Goal: Transaction & Acquisition: Purchase product/service

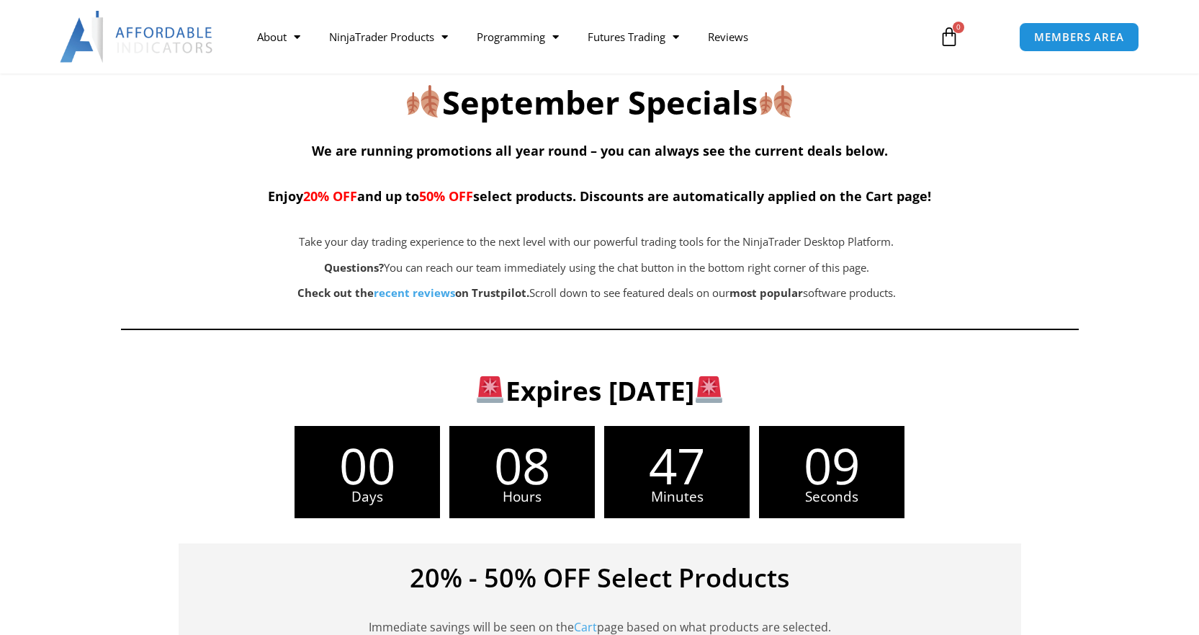
scroll to position [216, 0]
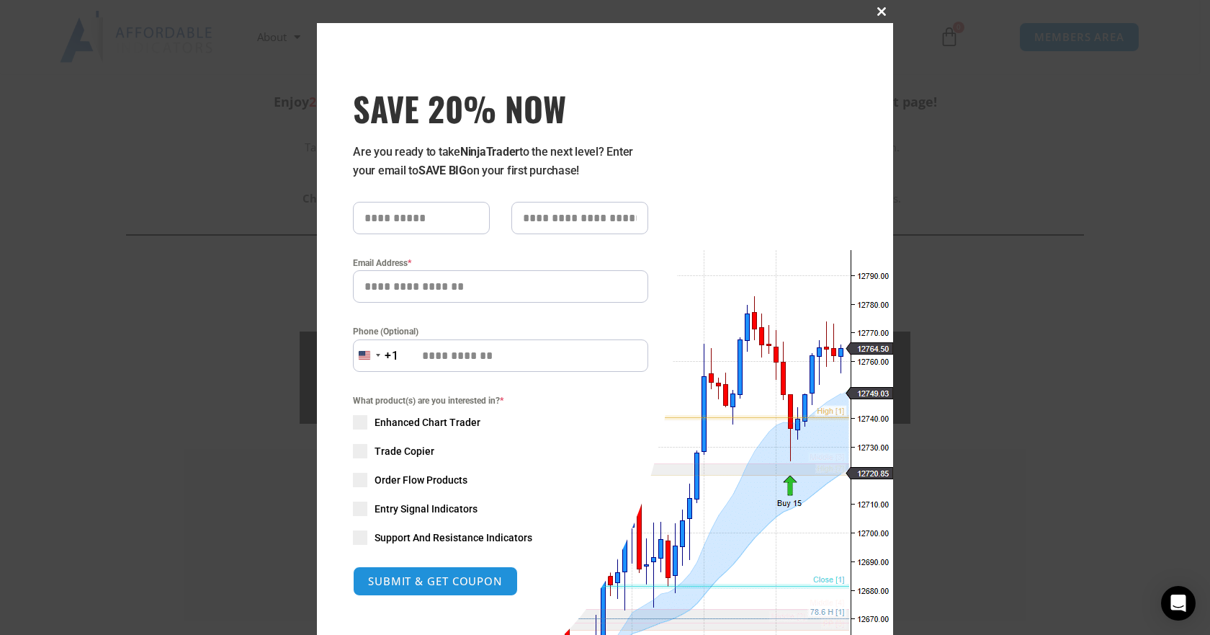
click at [881, 15] on span "SAVE 20% NOW popup" at bounding box center [881, 11] width 23 height 9
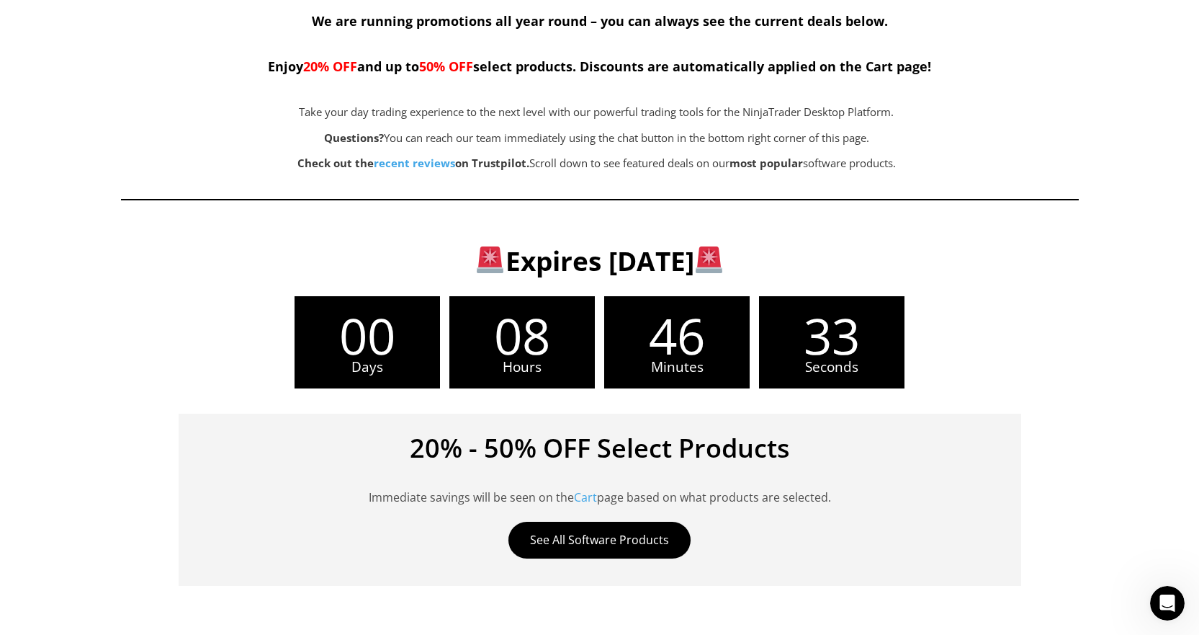
scroll to position [0, 0]
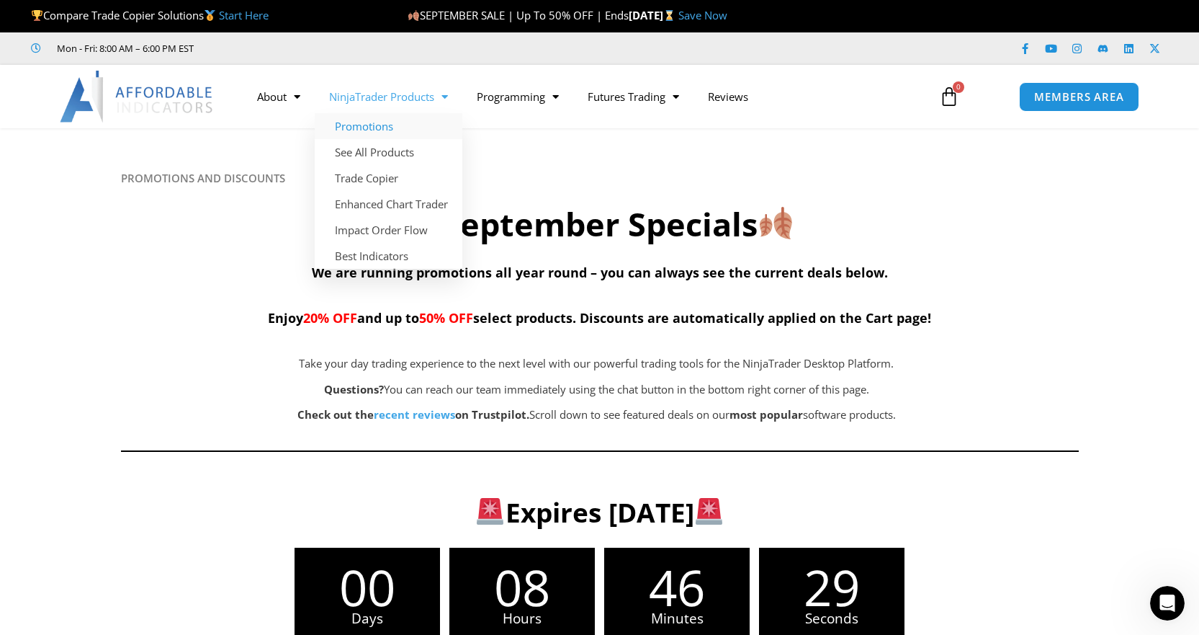
click at [376, 128] on link "Promotions" at bounding box center [389, 126] width 148 height 26
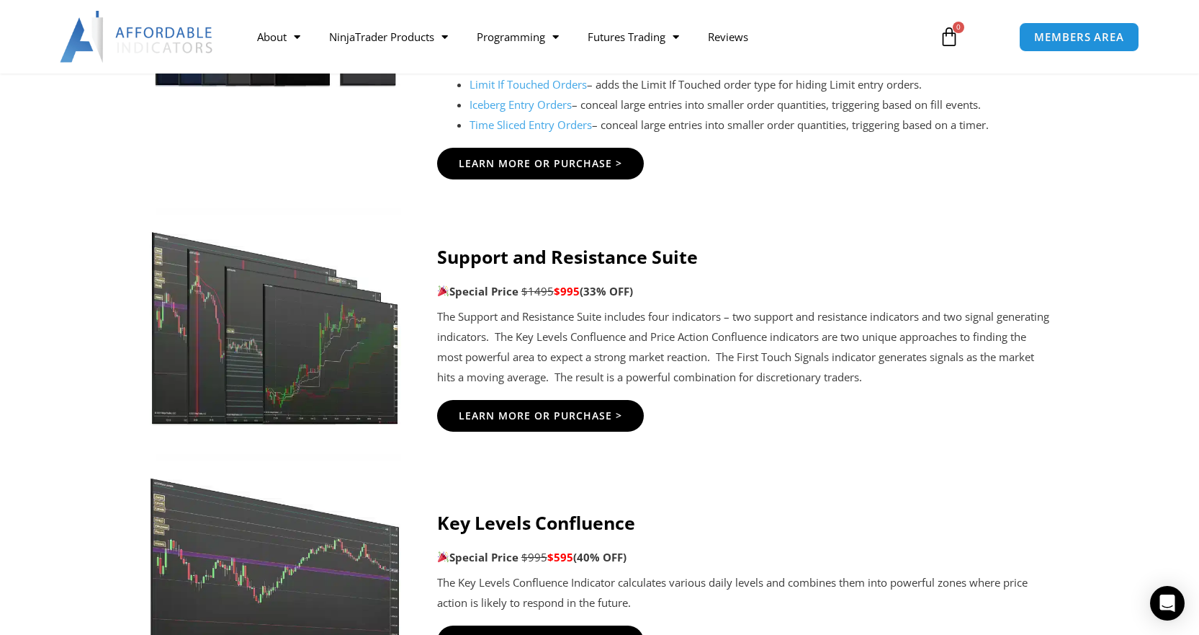
scroll to position [2089, 0]
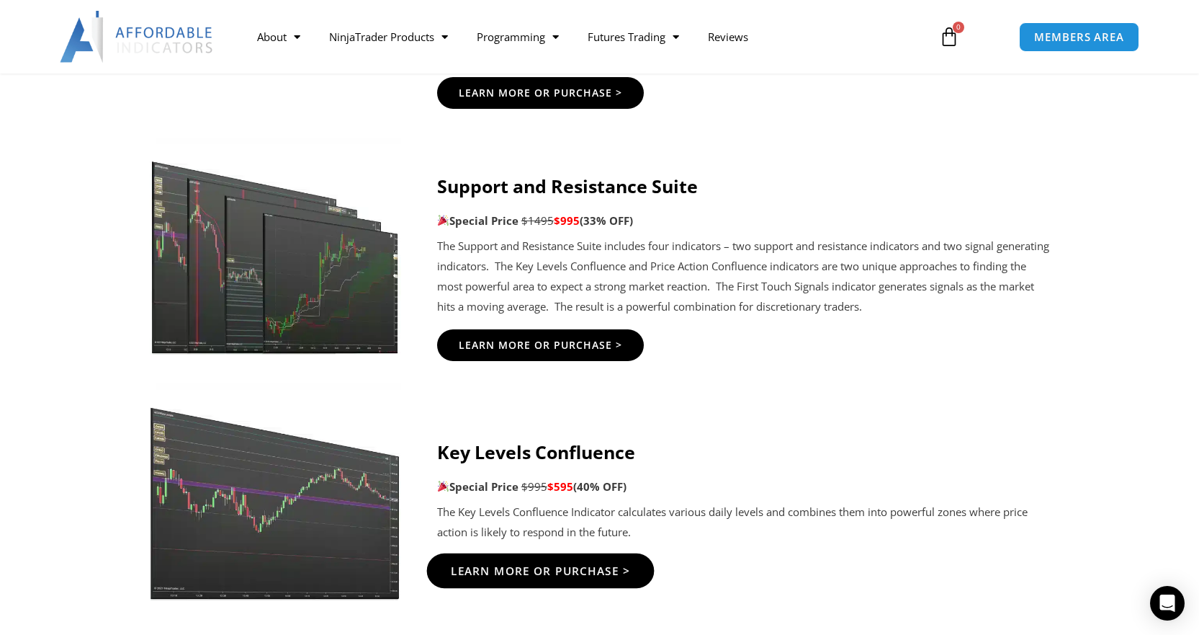
click at [596, 574] on span "Learn More Or Purchase >" at bounding box center [540, 570] width 180 height 11
